Goal: Download file/media

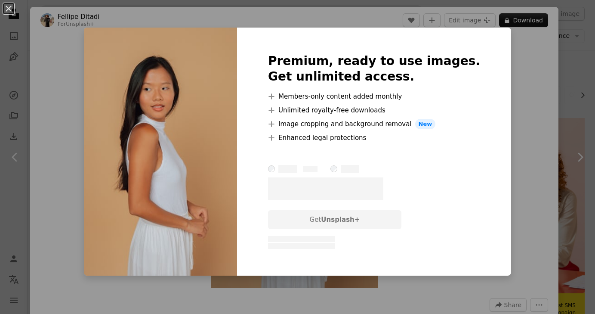
scroll to position [516, 0]
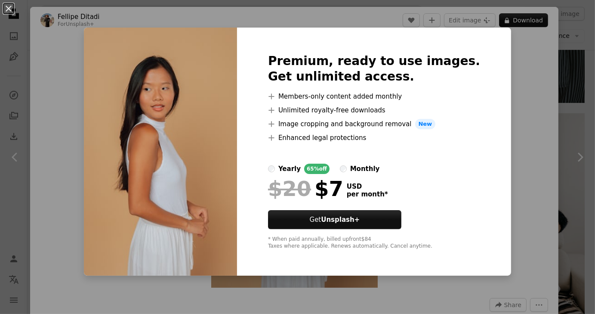
click at [562, 123] on div "An X shape Premium, ready to use images. Get unlimited access. A plus sign Memb…" at bounding box center [297, 157] width 595 height 314
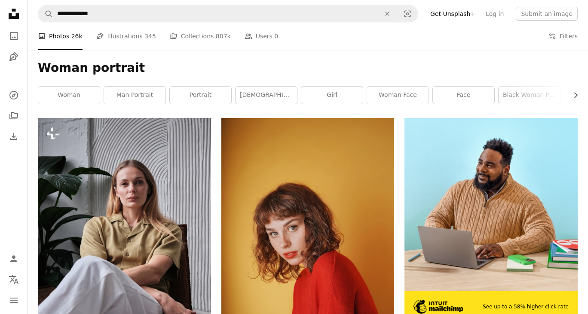
scroll to position [559, 0]
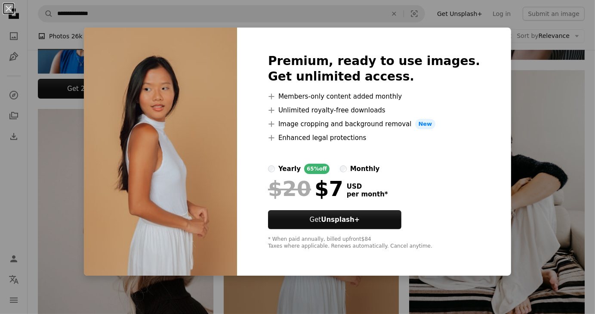
click at [506, 87] on div "An X shape Premium, ready to use images. Get unlimited access. A plus sign Memb…" at bounding box center [297, 157] width 595 height 314
